Goal: Task Accomplishment & Management: Complete application form

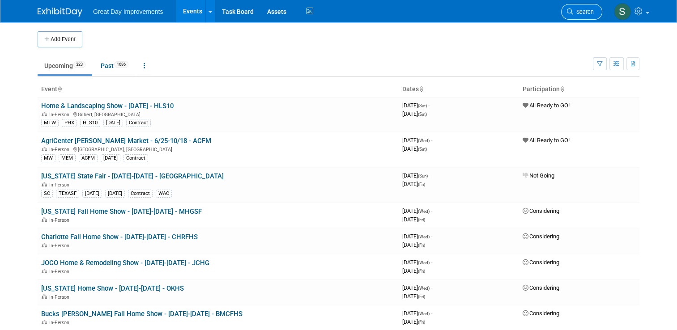
click at [591, 13] on span "Search" at bounding box center [583, 12] width 21 height 7
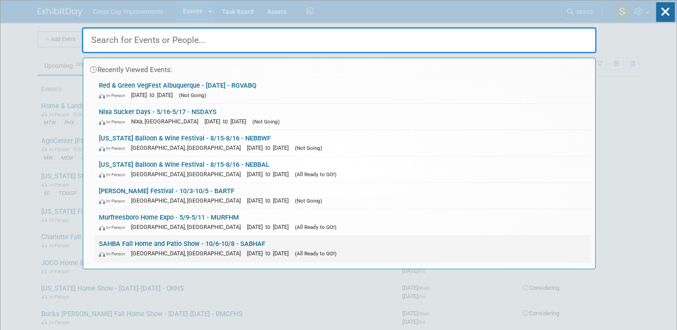
click at [360, 261] on div "SAHBA Fall Home and Patio Show - 10/6-10/8 - SABHAF In-Person Tucson, AZ Oct 6,…" at bounding box center [342, 249] width 496 height 26
click at [332, 244] on link "SAHBA Fall Home and Patio Show - 10/6-10/8 - SABHAF In-Person Tucson, AZ Oct 6,…" at bounding box center [342, 249] width 496 height 26
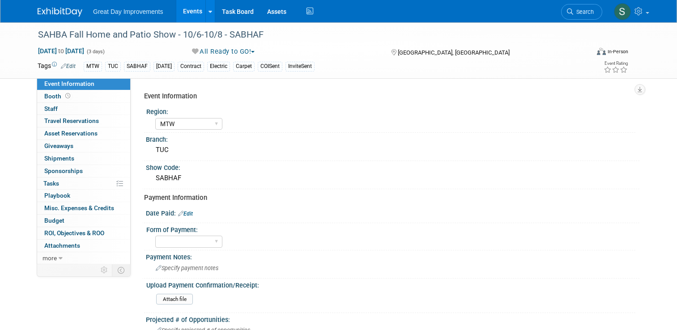
select select "MTW"
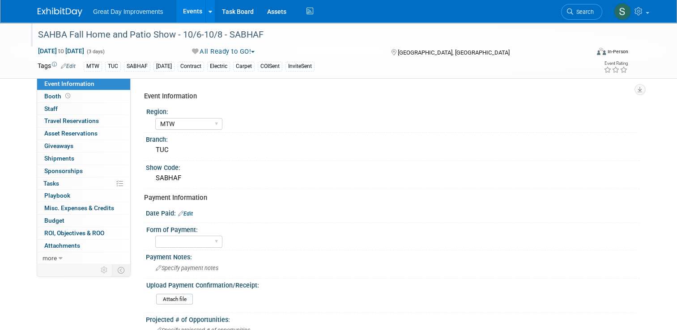
click at [251, 35] on div "SAHBA Fall Home and Patio Show - 10/6-10/8 - SABHAF" at bounding box center [306, 35] width 543 height 16
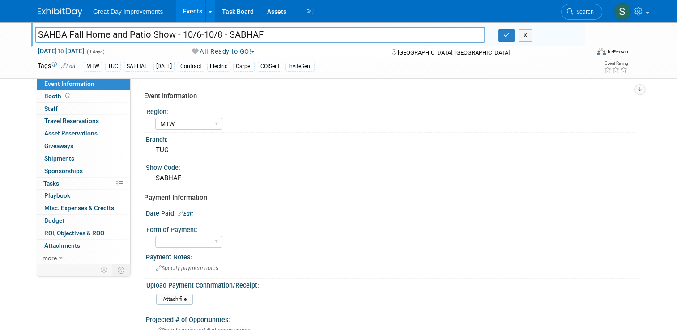
drag, startPoint x: 264, startPoint y: 35, endPoint x: 220, endPoint y: 32, distance: 43.5
click at [220, 32] on input "SAHBA Fall Home and Patio Show - 10/6-10/8 - SABHAF" at bounding box center [260, 35] width 450 height 16
click at [238, 32] on input "SAHBA Fall Home and Patio Show - 10/6-10/8 - SABHAF" at bounding box center [260, 35] width 450 height 16
drag, startPoint x: 268, startPoint y: 44, endPoint x: 225, endPoint y: 35, distance: 43.4
click at [225, 35] on div "SAHBA Fall Home and Patio Show - 10/6-10/8 - SABHAF SAHBA Fall Home and Patio S…" at bounding box center [308, 34] width 554 height 24
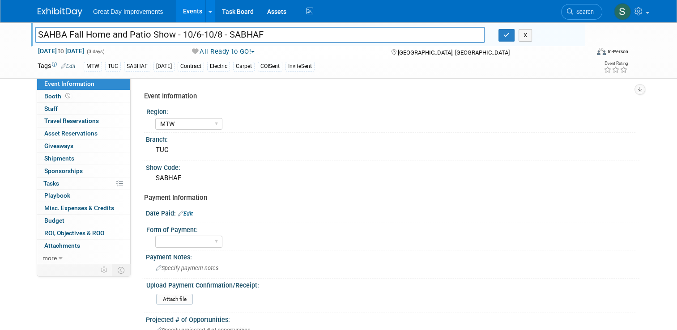
drag, startPoint x: 225, startPoint y: 35, endPoint x: 257, endPoint y: 36, distance: 31.3
click at [257, 36] on input "SAHBA Fall Home and Patio Show - 10/6-10/8 - SABHAF" at bounding box center [260, 35] width 450 height 16
click at [244, 38] on input "SAHBA Fall Home and Patio Show - 10/6-10/8 - SABHAF" at bounding box center [260, 35] width 450 height 16
drag, startPoint x: 263, startPoint y: 35, endPoint x: 226, endPoint y: 31, distance: 37.4
click at [226, 31] on input "SAHBA Fall Home and Patio Show - 10/6-10/8 - SABHAF" at bounding box center [260, 35] width 450 height 16
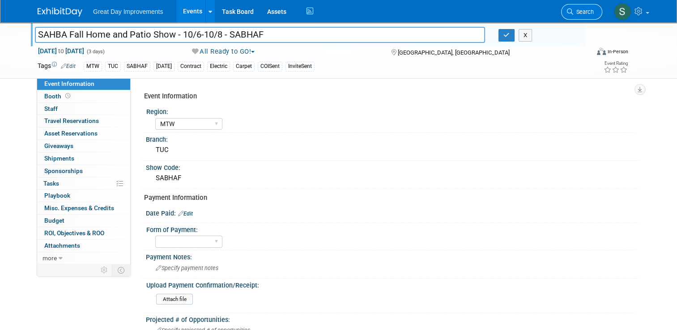
click at [586, 12] on span "Search" at bounding box center [583, 12] width 21 height 7
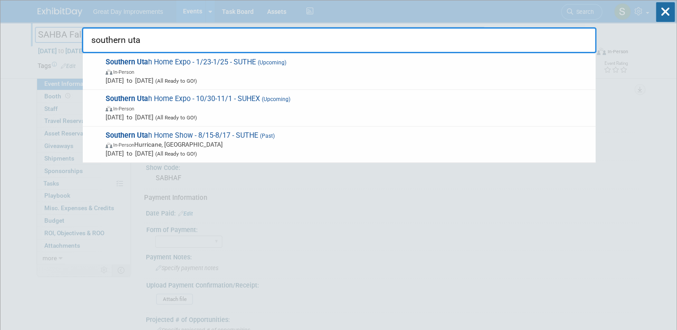
type input "southern uta"
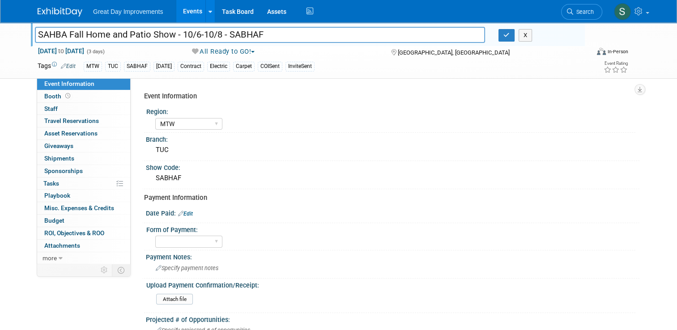
click at [51, 5] on link at bounding box center [66, 7] width 56 height 7
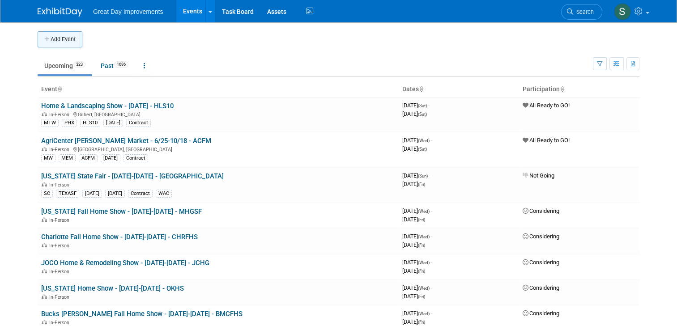
click at [56, 42] on button "Add Event" at bounding box center [60, 39] width 45 height 16
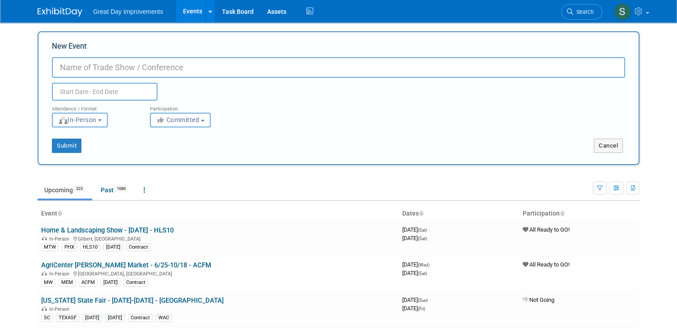
paste input "Total Turf Fall Senior Expo"
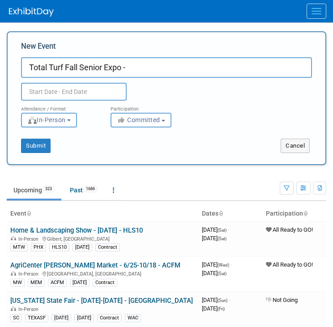
click at [163, 68] on input "Total Turf Fall Senior Expo -" at bounding box center [166, 67] width 291 height 21
type input "Total Turf Fall Senior Expo - [DATE] - TURFSE"
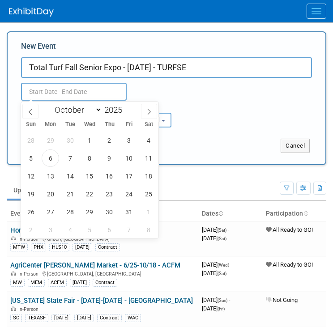
click at [88, 85] on input "text" at bounding box center [74, 92] width 106 height 18
click at [93, 158] on span "8" at bounding box center [89, 158] width 17 height 17
click at [89, 158] on span "8" at bounding box center [89, 158] width 17 height 17
type input "Oct 8, 2025 to Oct 8, 2025"
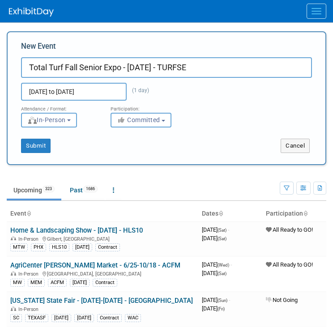
click at [180, 114] on div "<i class="fas fa-thumbs-up" style="color: #a5a5a5; padding-right: 2px; min-widt…" at bounding box center [149, 120] width 76 height 15
click at [139, 116] on span "Committed" at bounding box center [138, 119] width 43 height 7
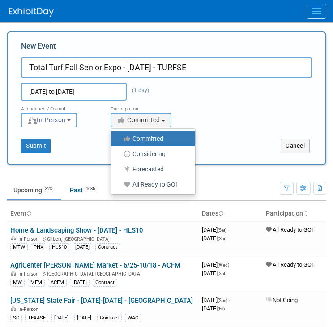
click at [156, 186] on label "All Ready to GO!" at bounding box center [150, 185] width 71 height 12
click at [119, 186] on input "All Ready to GO!" at bounding box center [116, 185] width 6 height 6
select select "102"
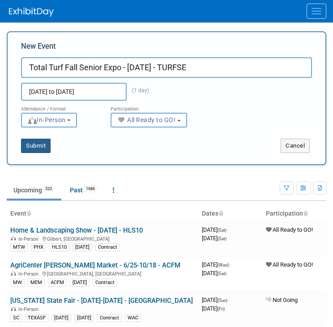
click at [35, 144] on button "Submit" at bounding box center [36, 146] width 30 height 14
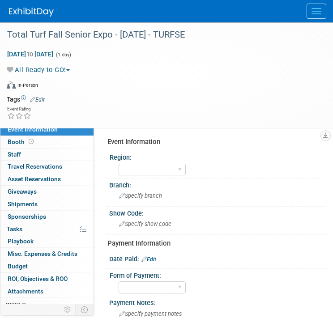
click at [41, 99] on link "Edit" at bounding box center [37, 100] width 15 height 6
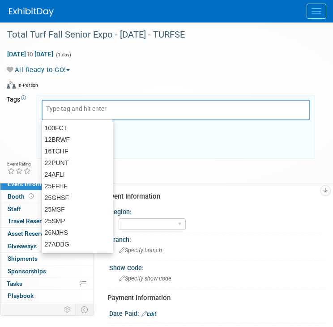
click at [64, 109] on input "text" at bounding box center [82, 108] width 72 height 9
type input "MA"
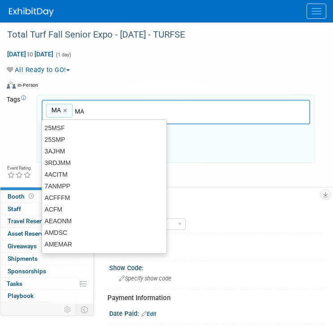
type input "MA"
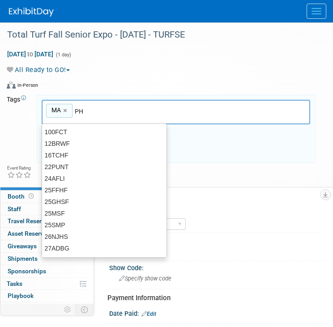
type input "PHI"
type input "MA, PHI"
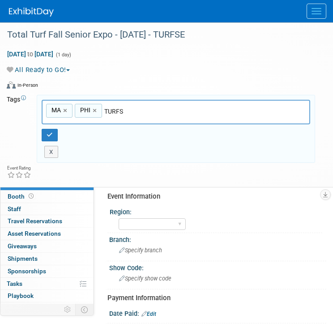
type input "TURFSE"
type input "MA, PHI, TURFSE"
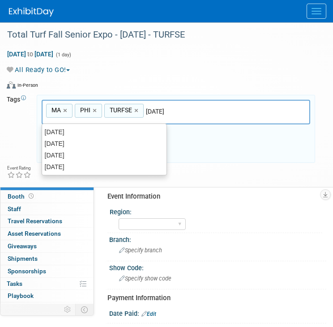
type input "[DATE]"
type input "MA, PHI, TURFSE, OCT25"
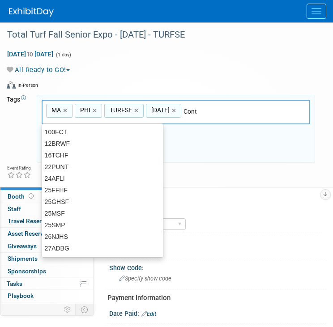
type input "Contr"
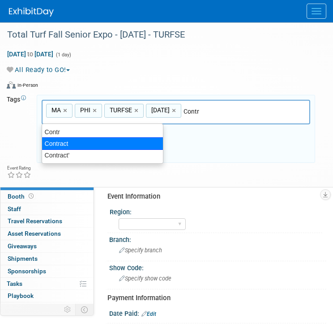
click at [90, 146] on div "Contract" at bounding box center [103, 143] width 122 height 13
type input "MA, PHI, TURFSE, OCT25, Contract"
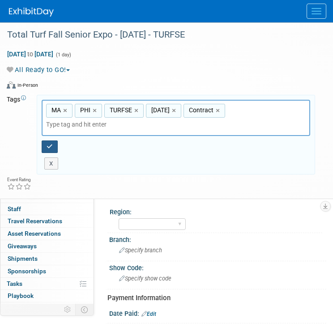
click at [48, 144] on icon "button" at bounding box center [50, 147] width 6 height 6
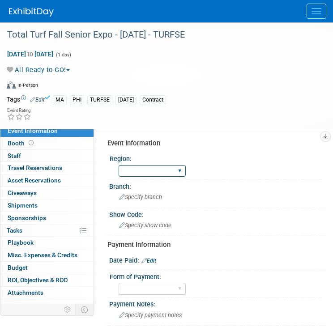
click at [166, 169] on select "GC MA MW MTW NE NEW OV PL PNW SA SE SC UMW FL" at bounding box center [152, 171] width 67 height 12
select select "MA"
click at [119, 165] on select "GC MA MW MTW NE NEW OV PL PNW SA SE SC UMW FL" at bounding box center [152, 171] width 67 height 12
click at [146, 204] on div "Specify branch" at bounding box center [217, 197] width 217 height 15
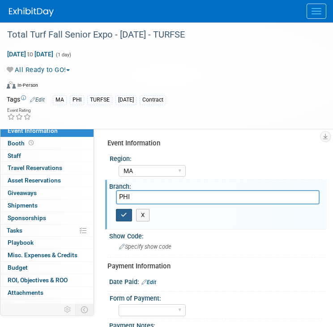
type input "PHI"
click at [120, 217] on button "button" at bounding box center [124, 215] width 16 height 13
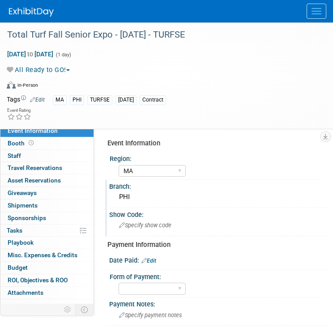
click at [160, 222] on span "Specify show code" at bounding box center [145, 225] width 52 height 7
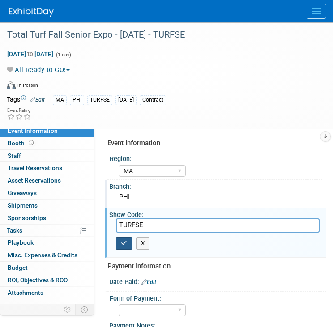
type input "TURFSE"
click at [124, 244] on icon "button" at bounding box center [124, 243] width 6 height 6
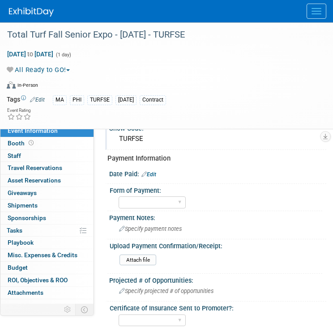
scroll to position [95, 0]
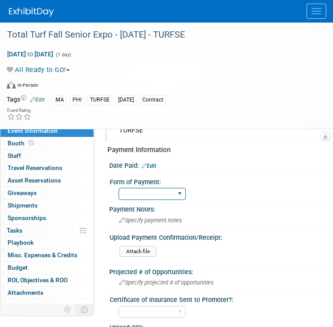
click at [161, 188] on select "Paid via CC Check Requested Pay at the Gate Other" at bounding box center [152, 194] width 67 height 12
select select "Other"
click at [119, 188] on select "Paid via CC Check Requested Pay at the Gate Other" at bounding box center [152, 194] width 67 height 12
click at [152, 167] on link "Edit" at bounding box center [148, 166] width 15 height 6
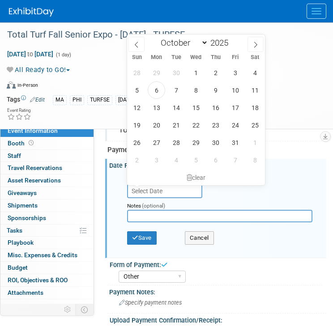
click at [147, 194] on input "text" at bounding box center [164, 191] width 75 height 14
click at [160, 90] on span "6" at bounding box center [156, 89] width 17 height 17
type input "Oct 6, 2025"
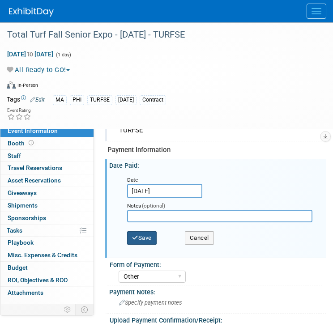
click at [136, 235] on icon "button" at bounding box center [135, 238] width 6 height 6
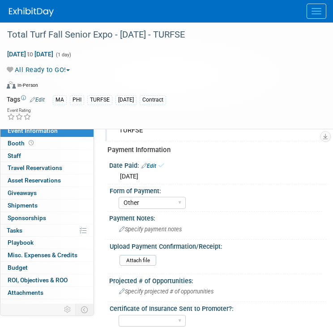
click at [154, 163] on link "Edit" at bounding box center [148, 166] width 15 height 6
select select "9"
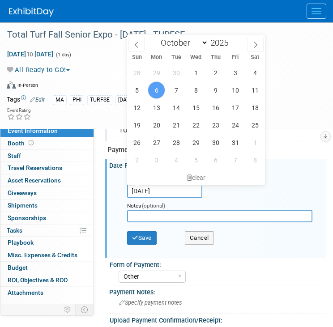
click at [165, 194] on input "Oct 6, 2025" at bounding box center [164, 191] width 75 height 14
click at [238, 74] on span "3" at bounding box center [235, 72] width 17 height 17
type input "Oct 3, 2025"
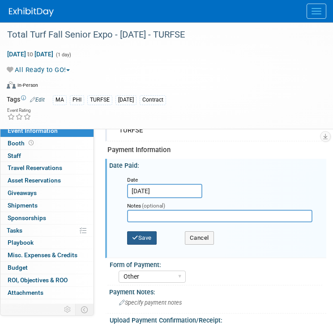
click at [149, 233] on button "Save" at bounding box center [142, 237] width 30 height 13
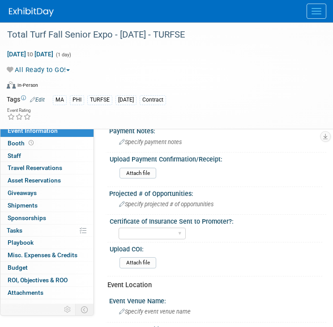
scroll to position [183, 0]
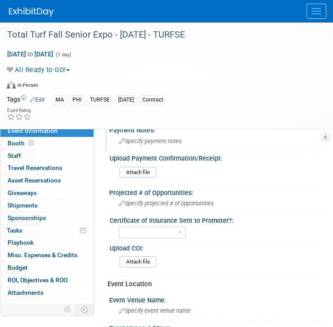
click at [149, 138] on span "Specify payment notes" at bounding box center [150, 141] width 63 height 7
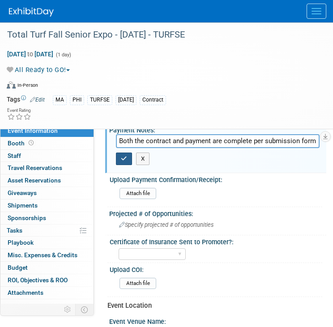
type input "Both the contract and payment are complete per submission form"
click at [124, 161] on button "button" at bounding box center [124, 159] width 16 height 13
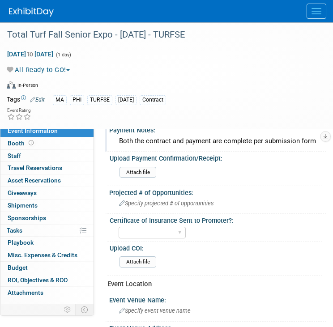
scroll to position [0, 0]
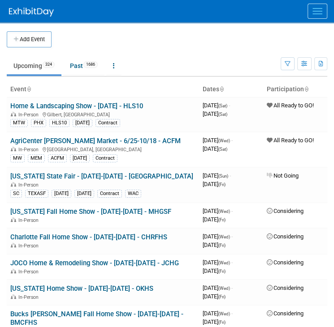
click at [313, 11] on span "Menu" at bounding box center [317, 11] width 10 height 1
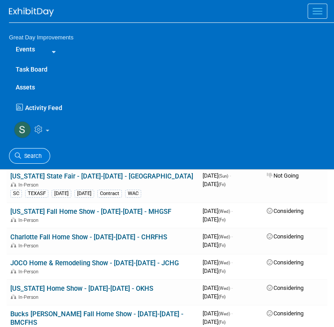
click at [46, 157] on link "Search" at bounding box center [29, 156] width 41 height 16
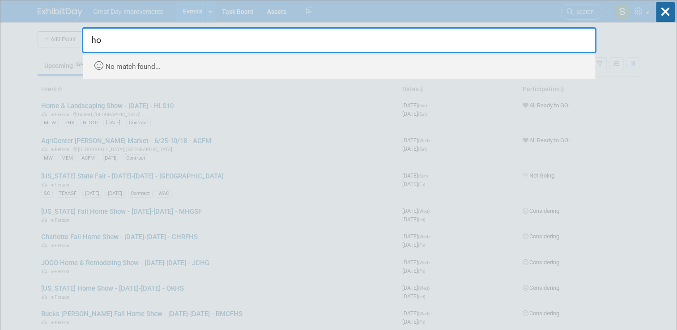
type input "h"
